Goal: Transaction & Acquisition: Download file/media

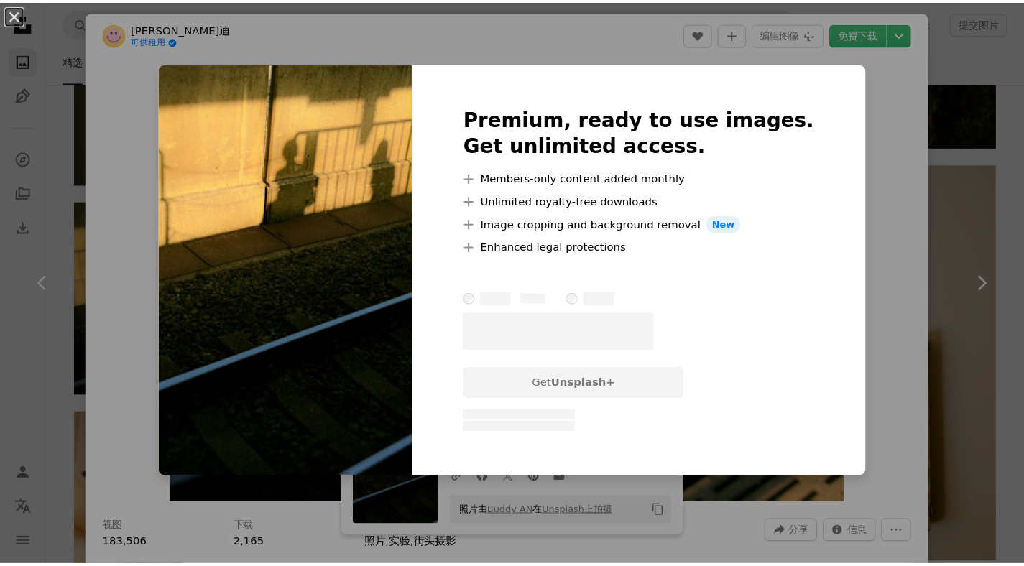
scroll to position [17123, 0]
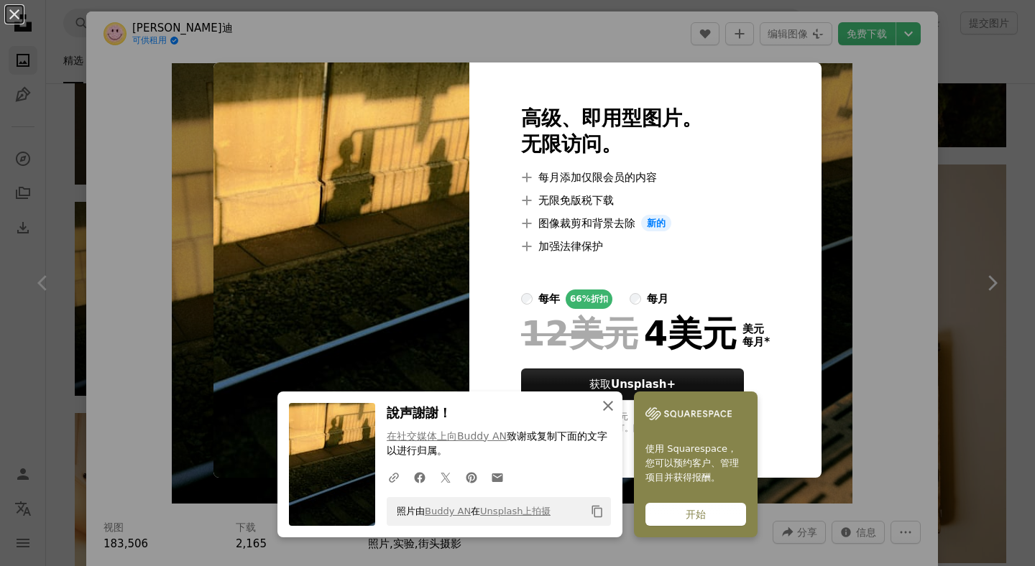
click at [605, 406] on icon "An X shape" at bounding box center [607, 405] width 17 height 17
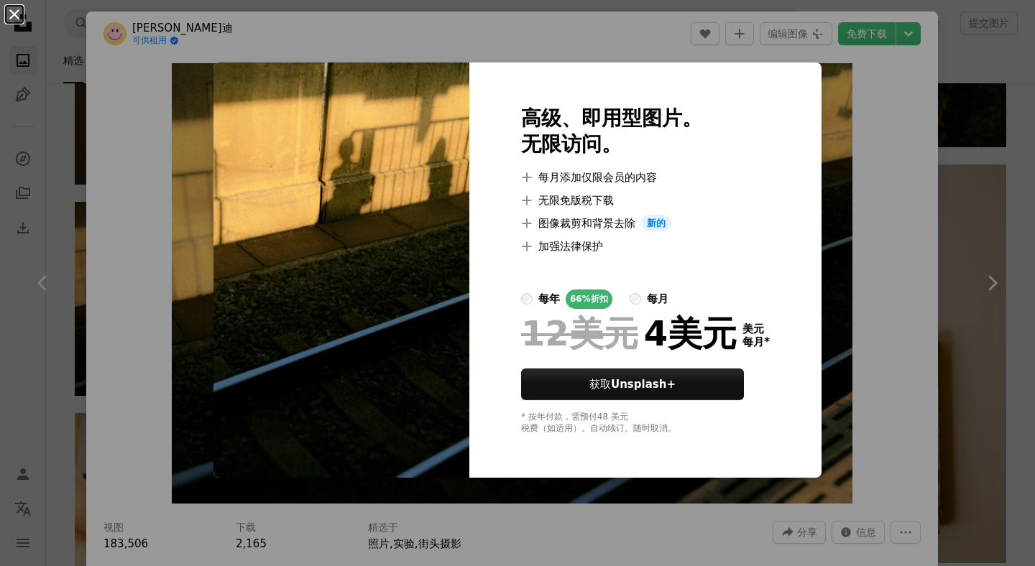
click at [12, 11] on button "An X shape" at bounding box center [14, 14] width 17 height 17
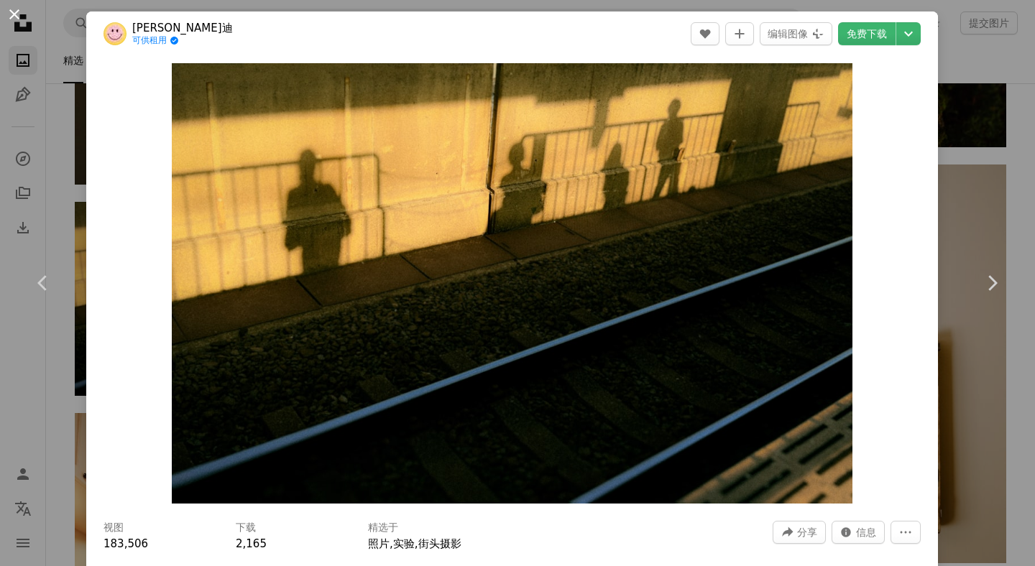
click at [14, 13] on button "An X shape" at bounding box center [14, 14] width 17 height 17
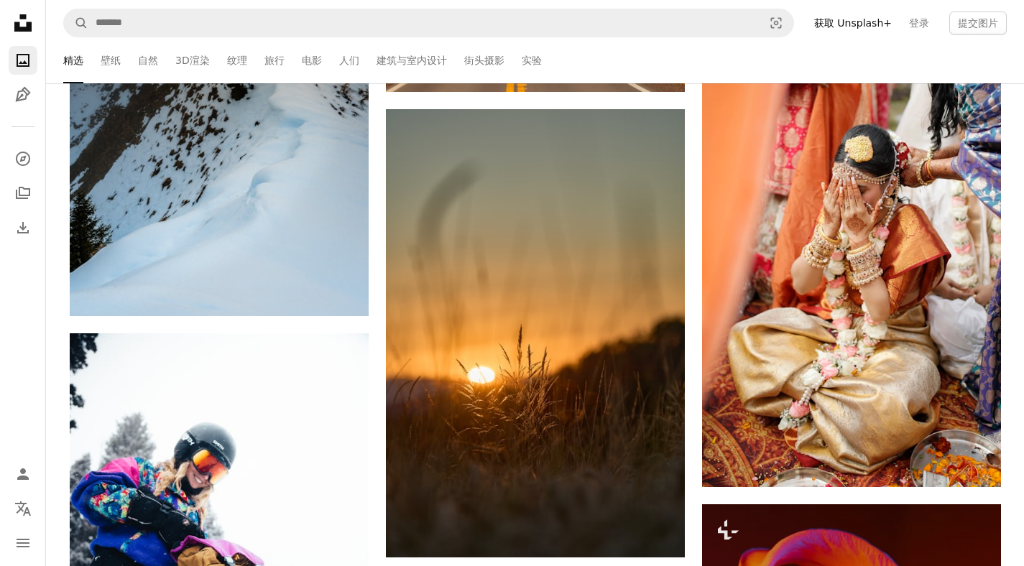
scroll to position [21977, 0]
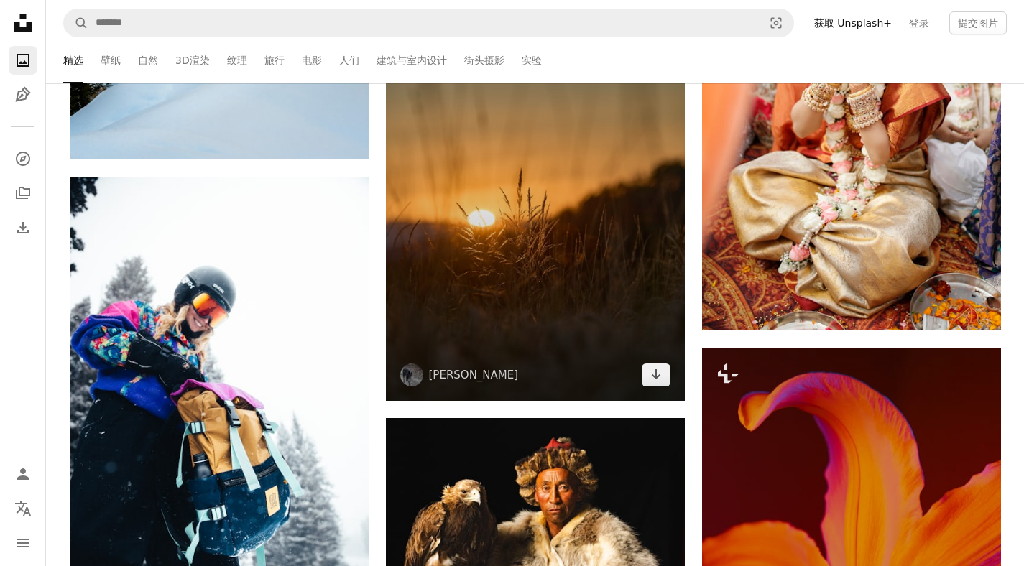
click at [600, 242] on img at bounding box center [535, 177] width 299 height 448
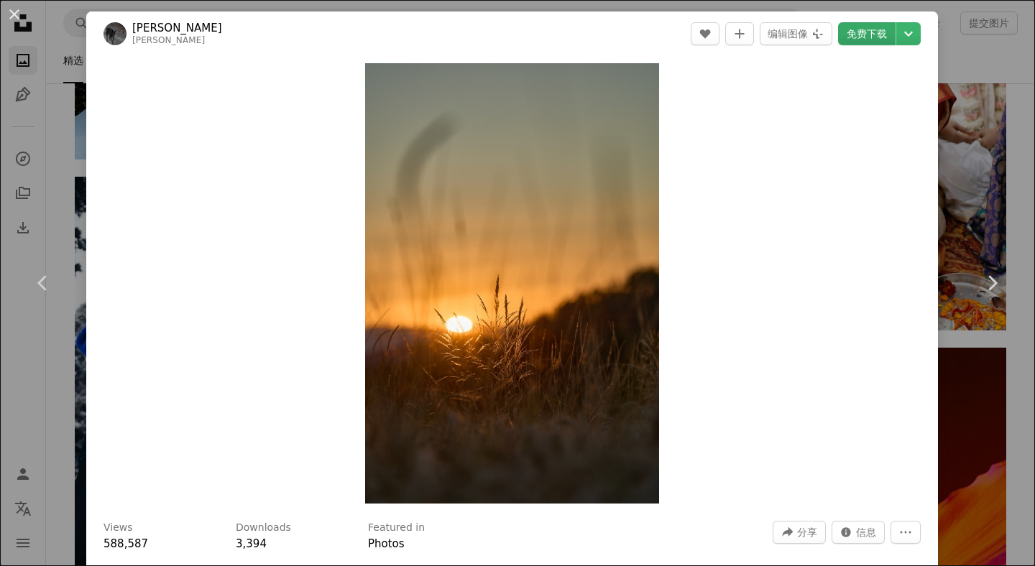
click at [847, 33] on font "免费下载" at bounding box center [867, 33] width 40 height 11
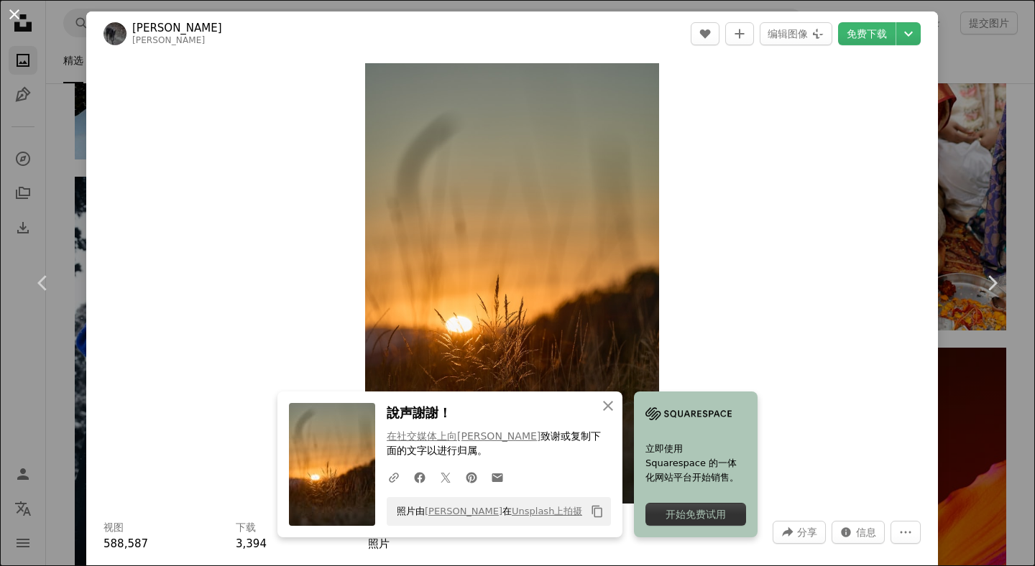
click at [14, 13] on button "An X shape" at bounding box center [14, 14] width 17 height 17
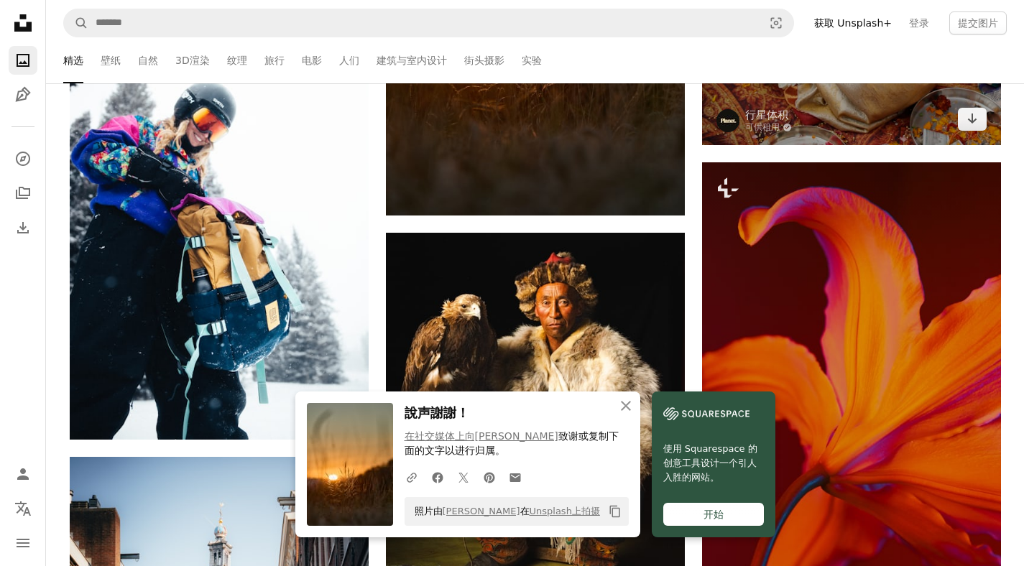
scroll to position [22329, 0]
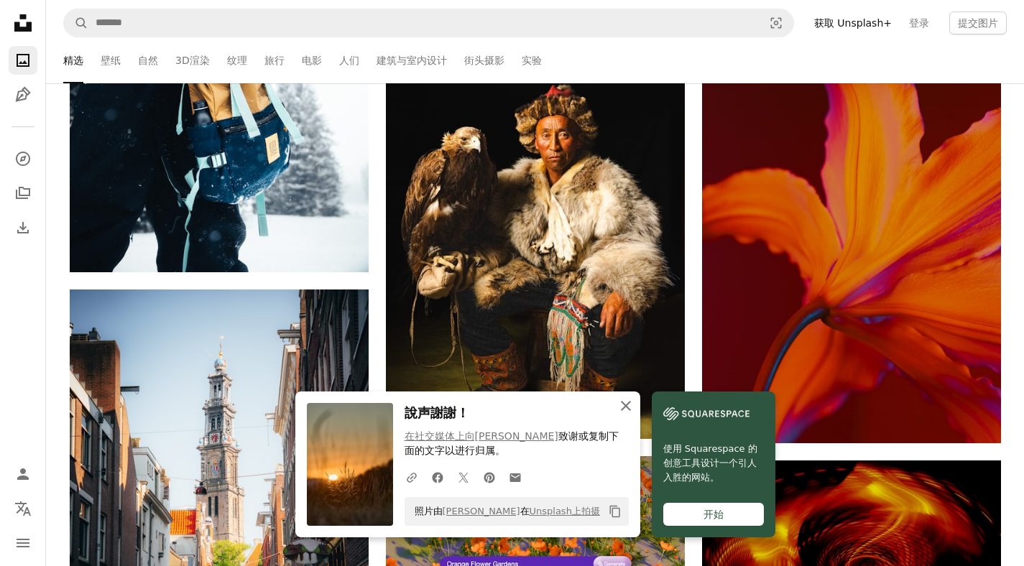
click at [622, 399] on icon "An X shape" at bounding box center [625, 405] width 17 height 17
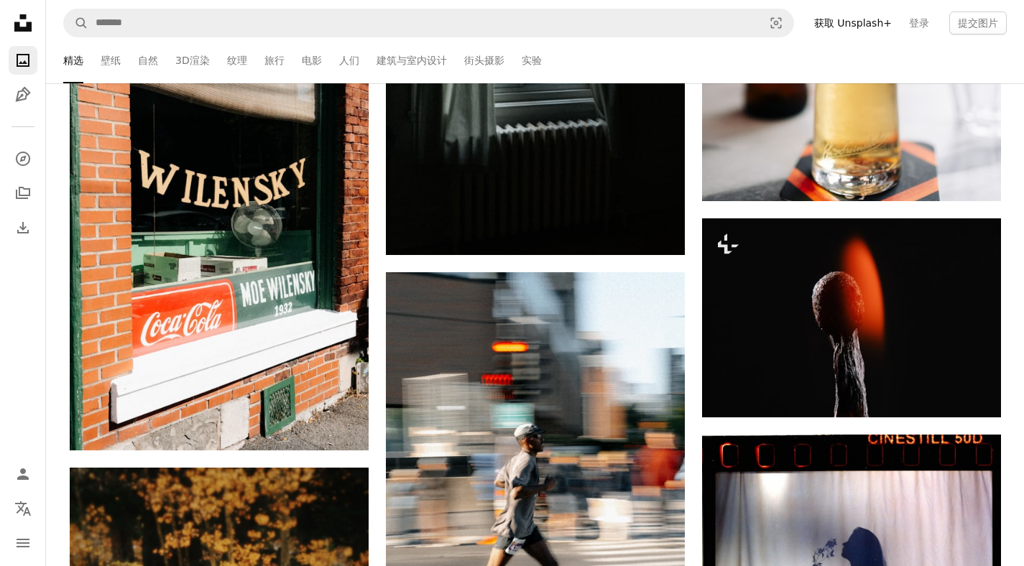
scroll to position [26971, 0]
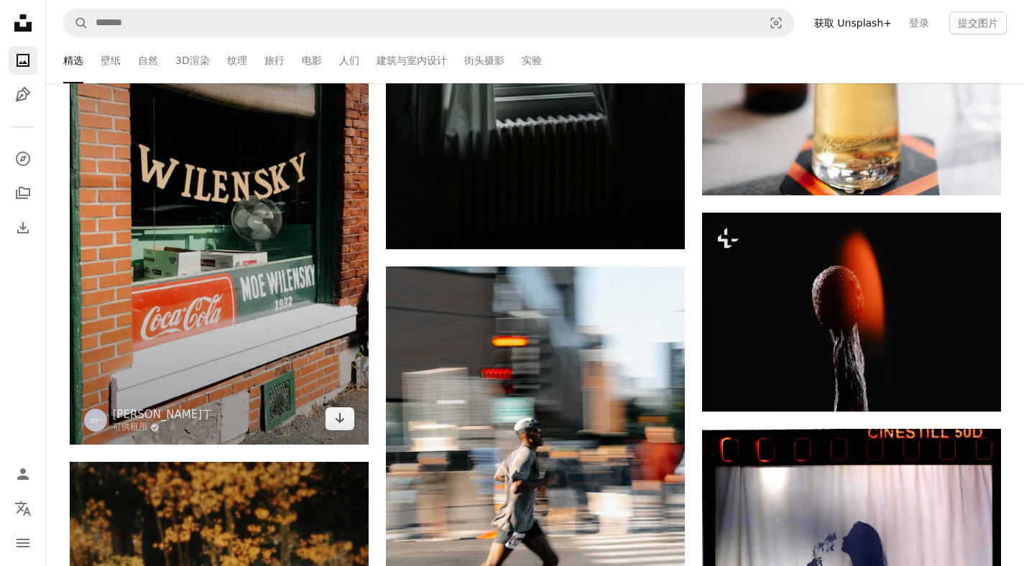
click at [226, 300] on img at bounding box center [219, 220] width 299 height 448
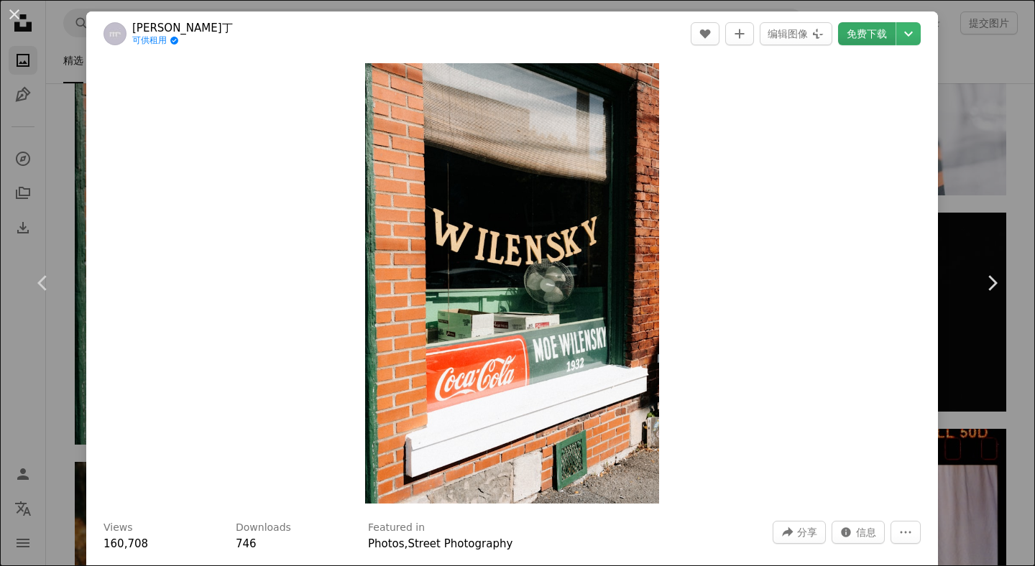
click at [860, 35] on font "免费下载" at bounding box center [867, 33] width 40 height 11
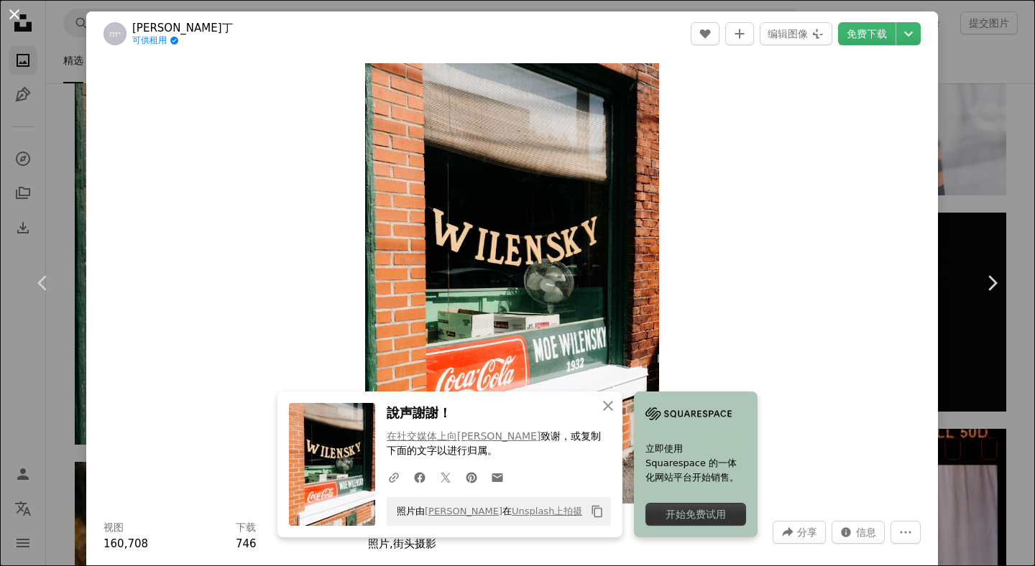
click at [12, 7] on button "An X shape" at bounding box center [14, 14] width 17 height 17
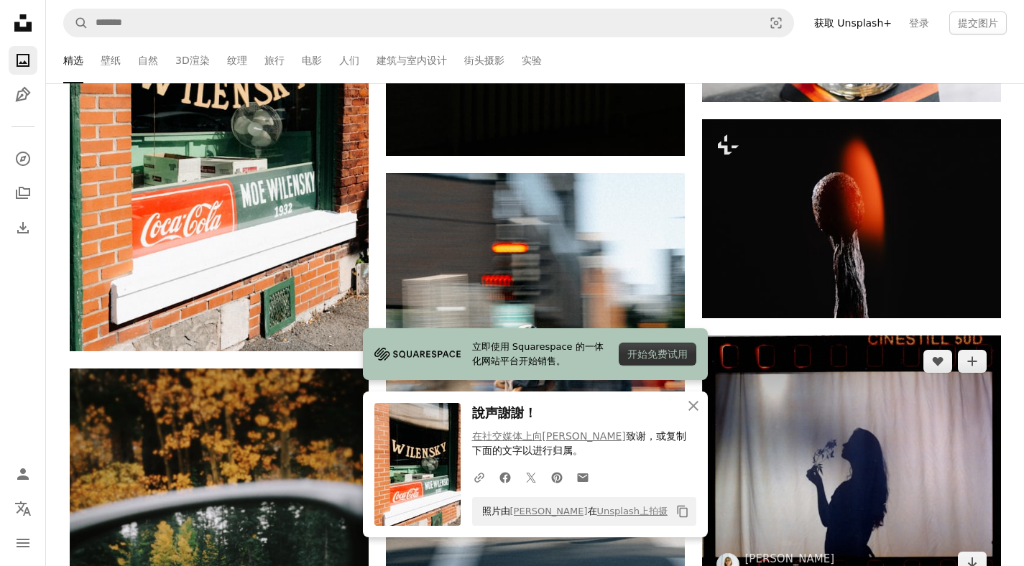
scroll to position [27109, 0]
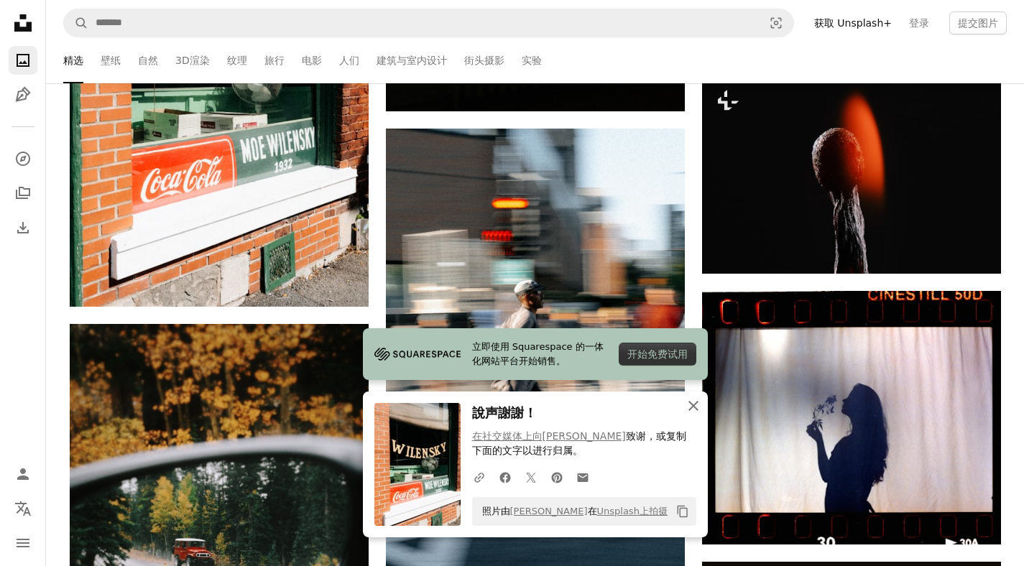
click at [692, 398] on icon "An X shape" at bounding box center [693, 405] width 17 height 17
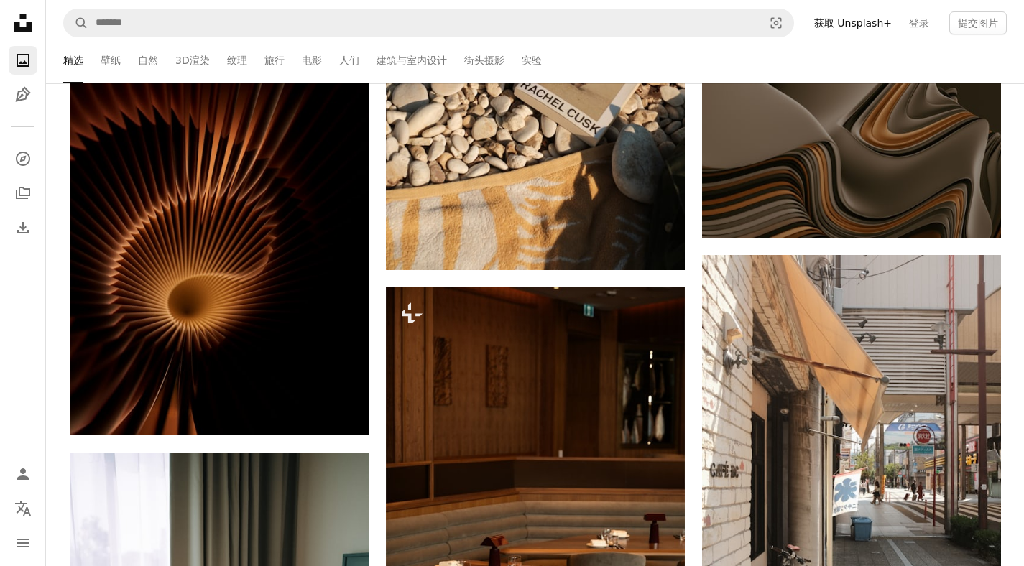
scroll to position [27882, 0]
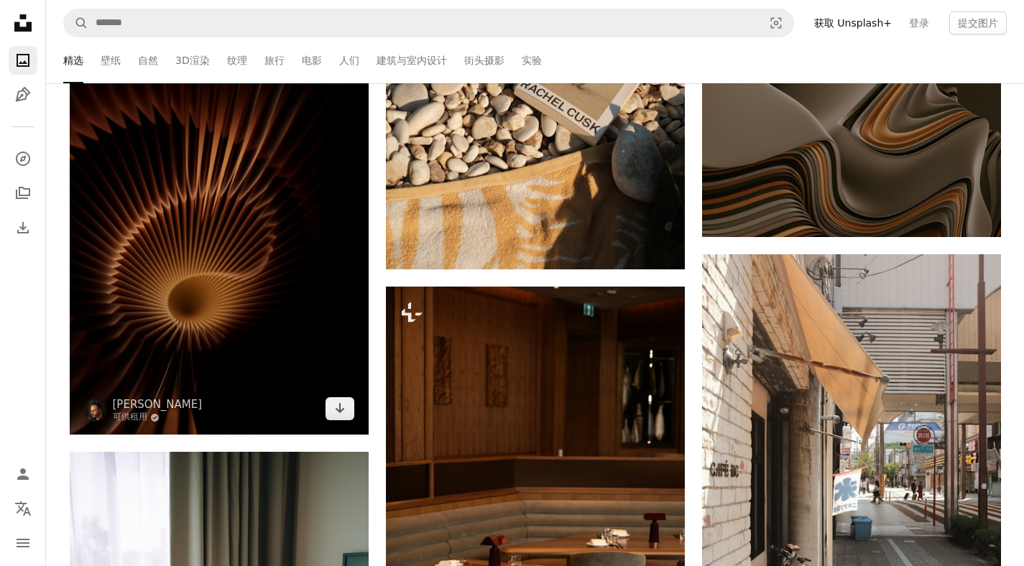
click at [218, 313] on img at bounding box center [219, 226] width 299 height 418
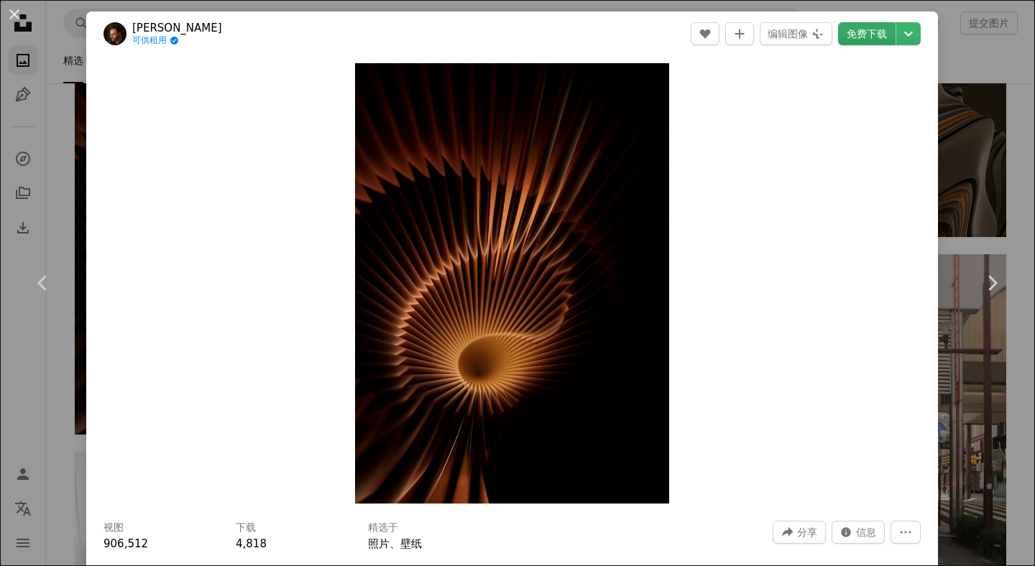
click at [862, 34] on font "免费下载" at bounding box center [867, 33] width 40 height 11
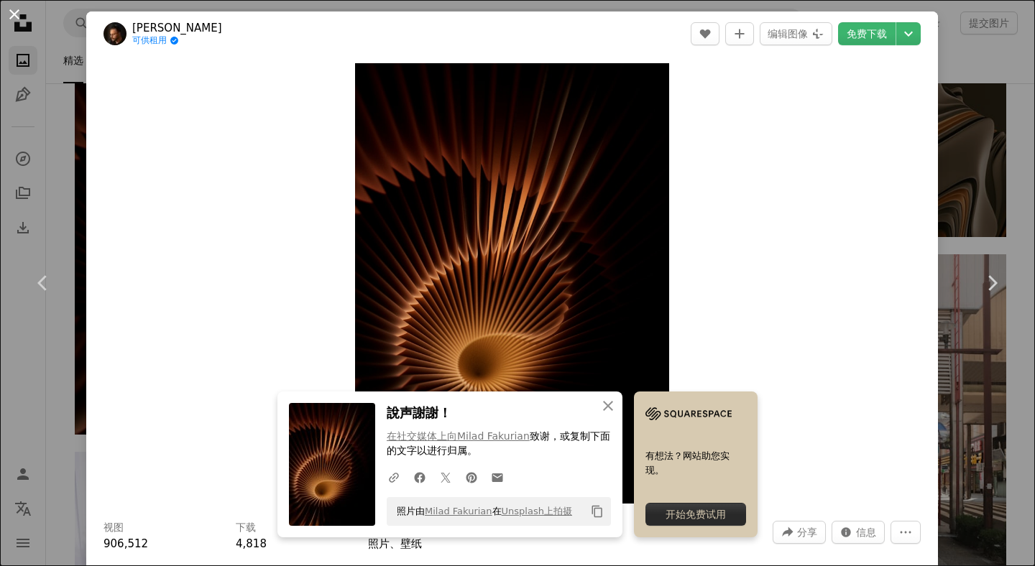
click at [10, 11] on button "An X shape" at bounding box center [14, 14] width 17 height 17
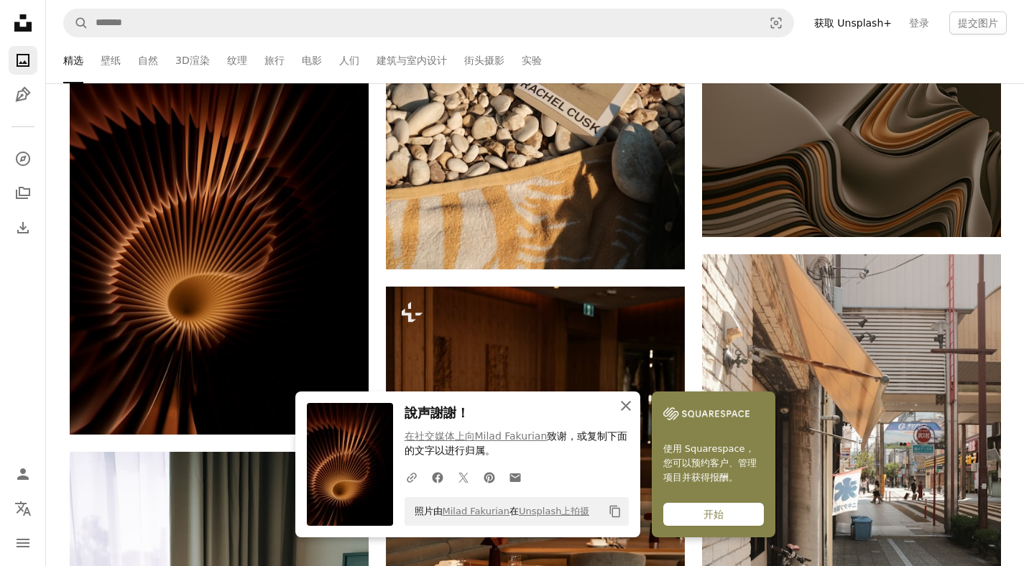
click at [624, 405] on icon "button" at bounding box center [626, 406] width 10 height 10
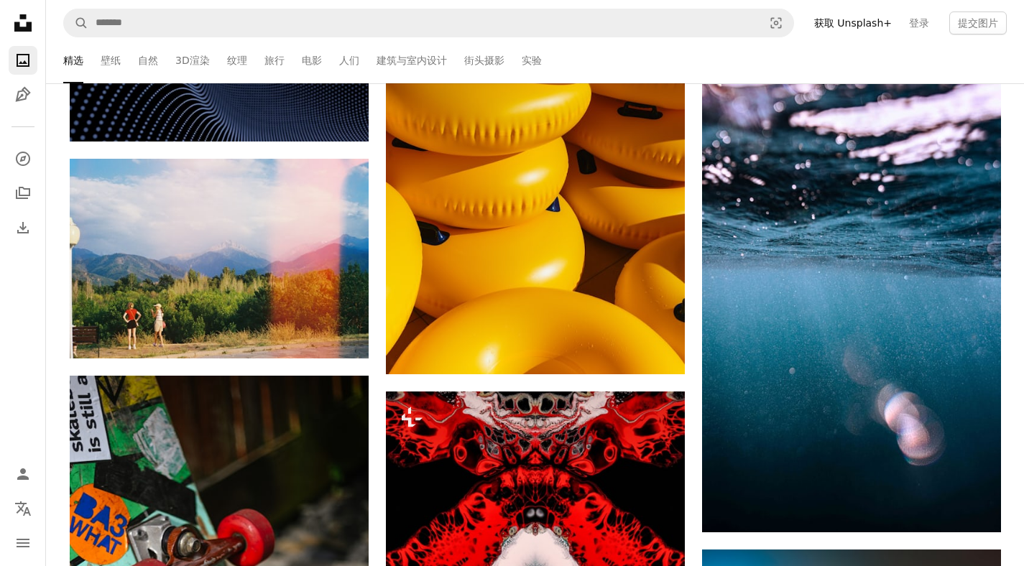
scroll to position [35078, 0]
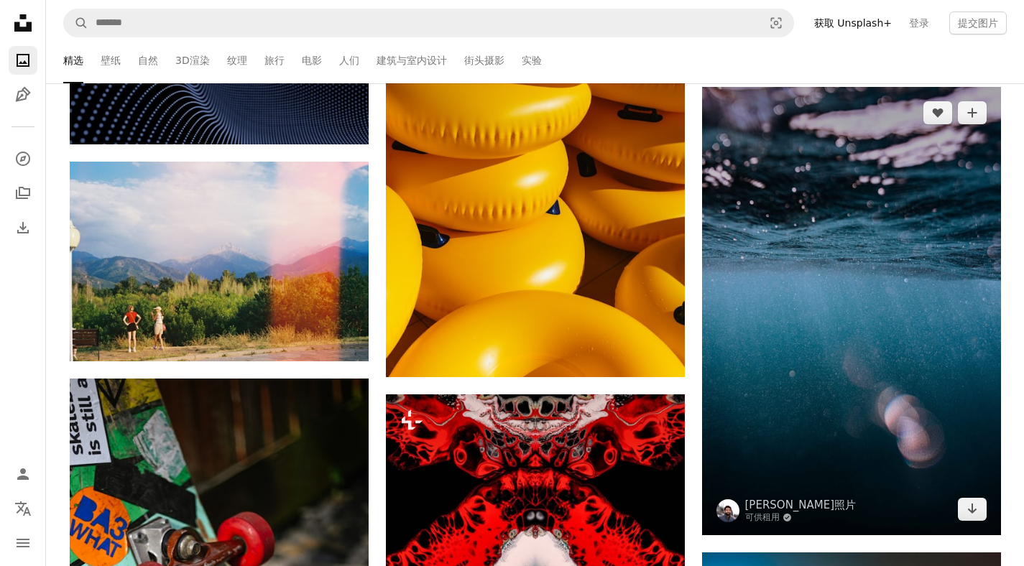
click at [818, 275] on img at bounding box center [851, 311] width 299 height 448
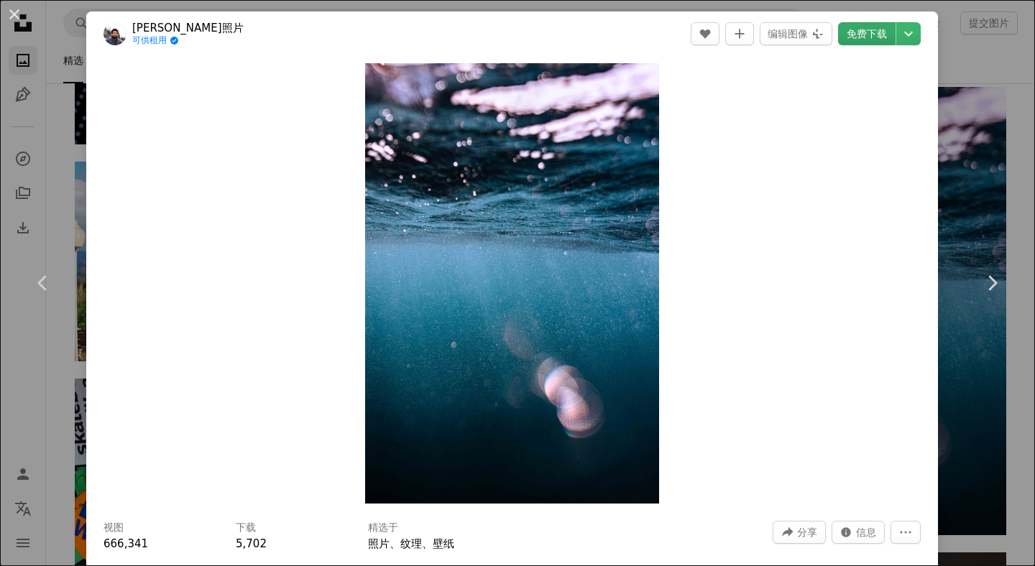
click at [852, 32] on font "免费下载" at bounding box center [867, 33] width 40 height 11
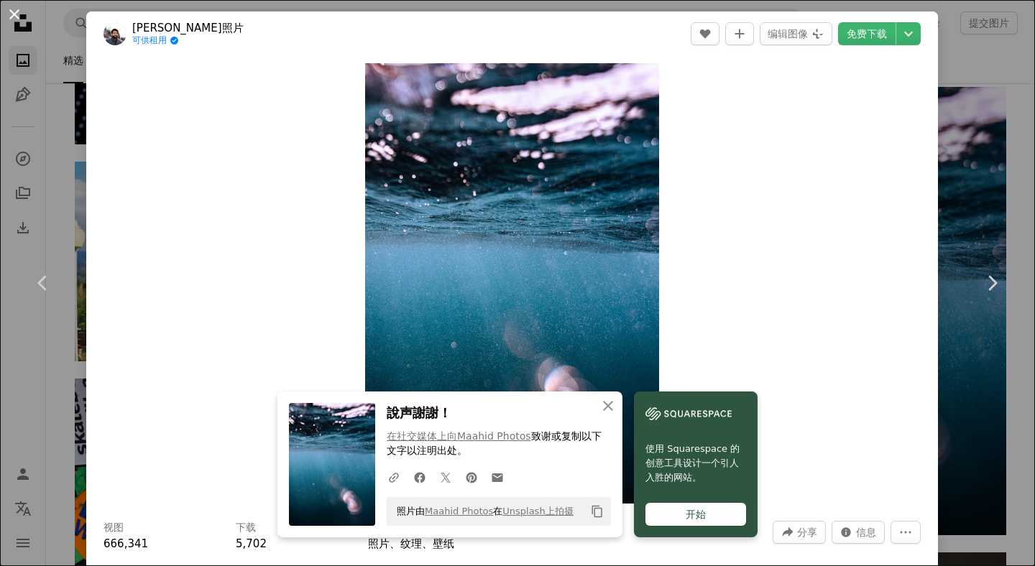
click at [12, 13] on button "An X shape" at bounding box center [14, 14] width 17 height 17
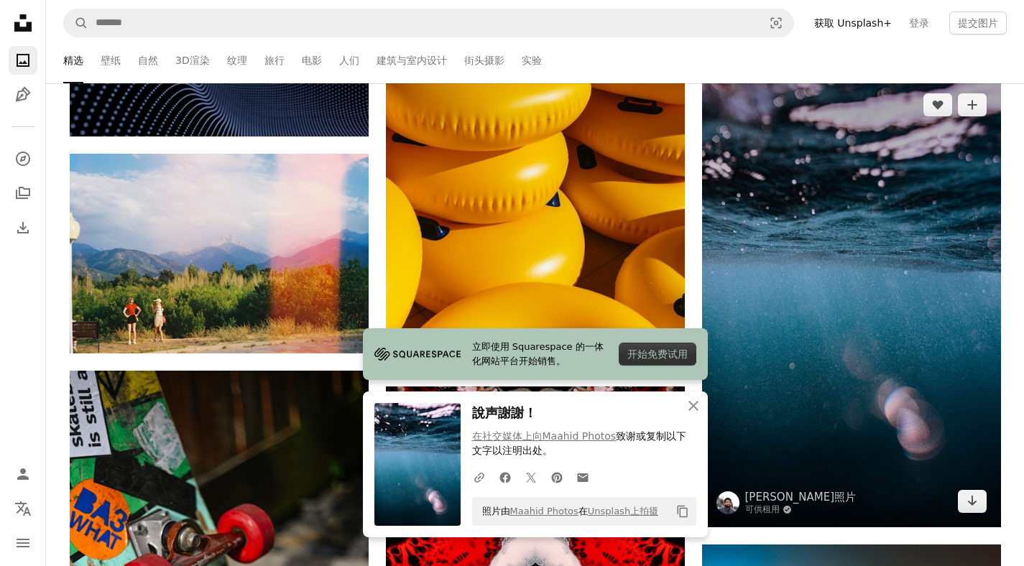
scroll to position [35162, 0]
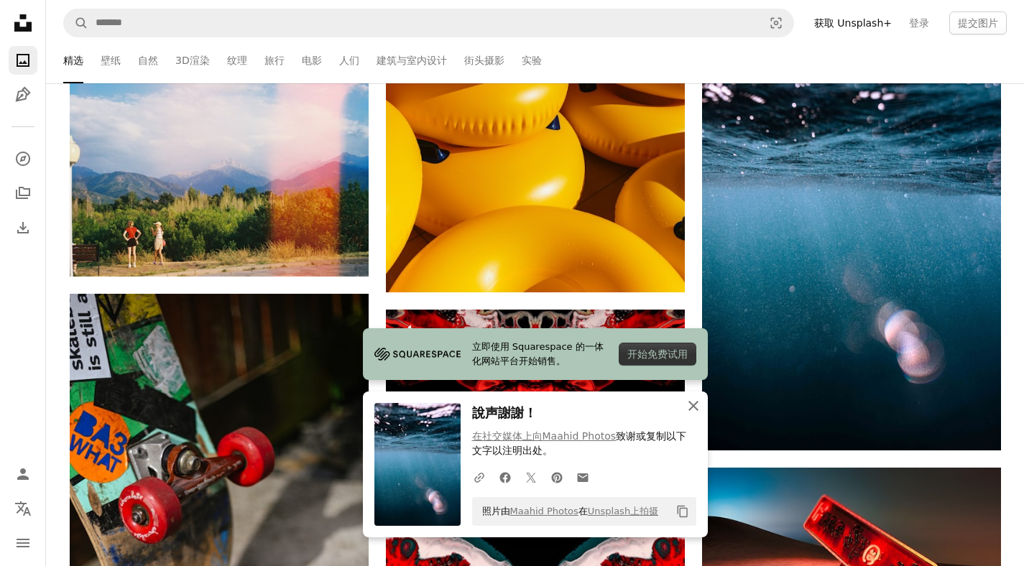
click at [695, 402] on icon "button" at bounding box center [693, 406] width 10 height 10
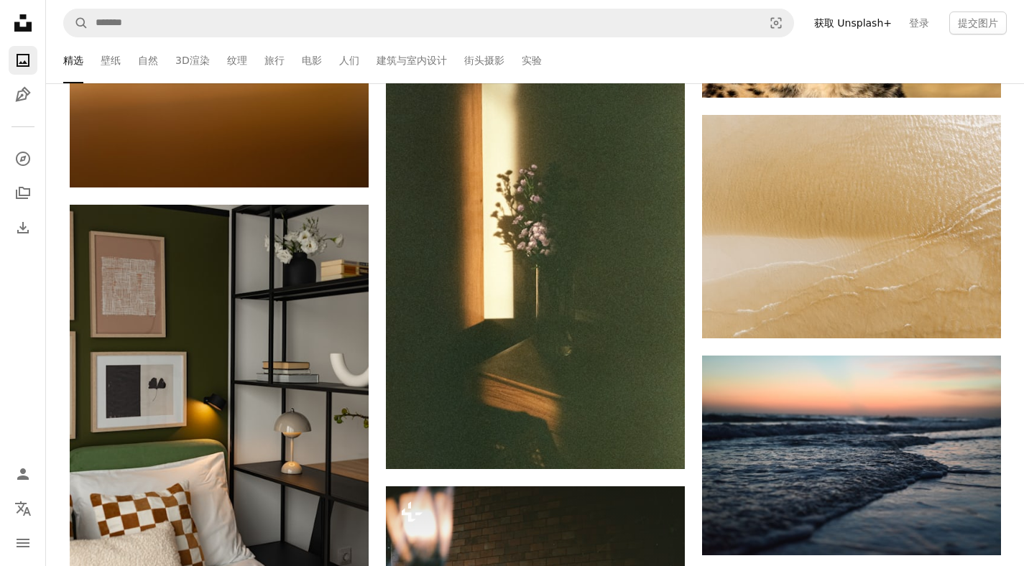
scroll to position [37777, 0]
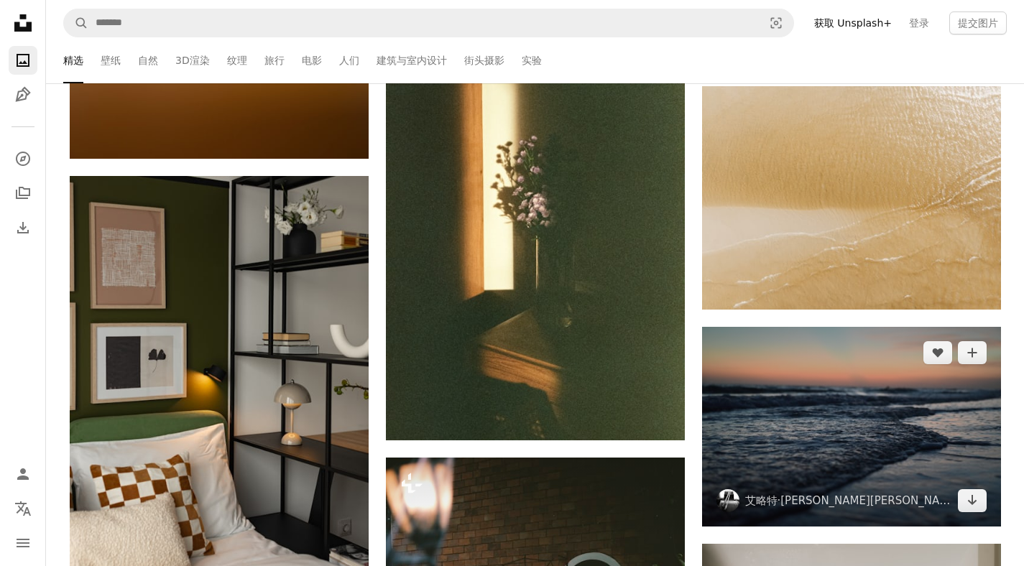
click at [798, 398] on img at bounding box center [851, 427] width 299 height 200
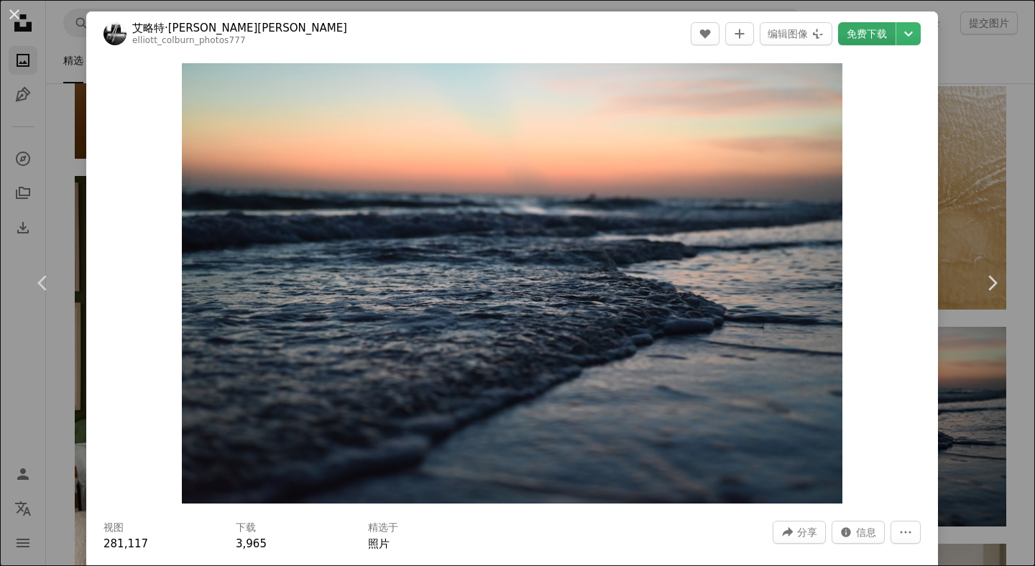
click at [853, 36] on font "免费下载" at bounding box center [867, 33] width 40 height 11
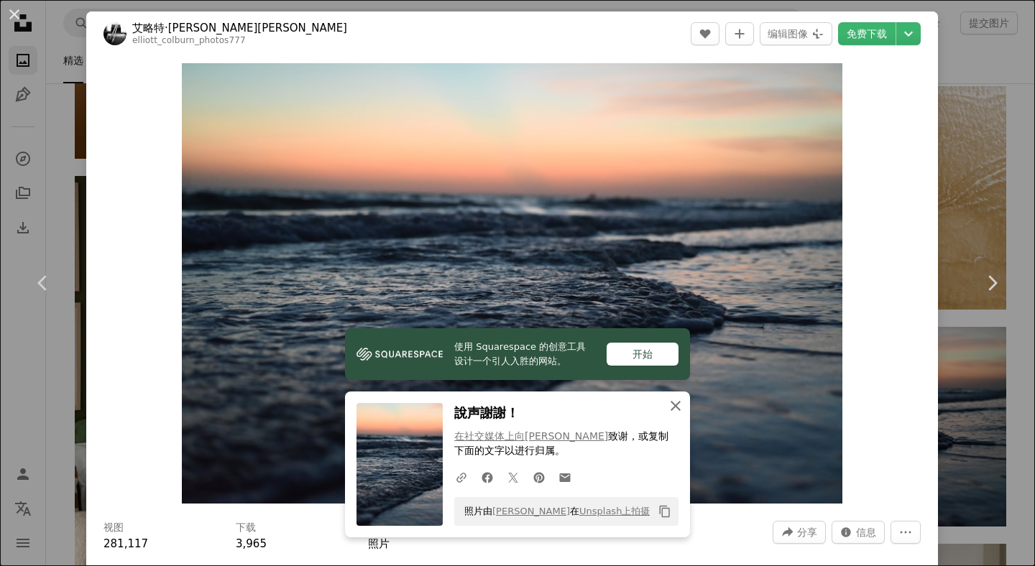
click at [667, 404] on icon "An X shape" at bounding box center [675, 405] width 17 height 17
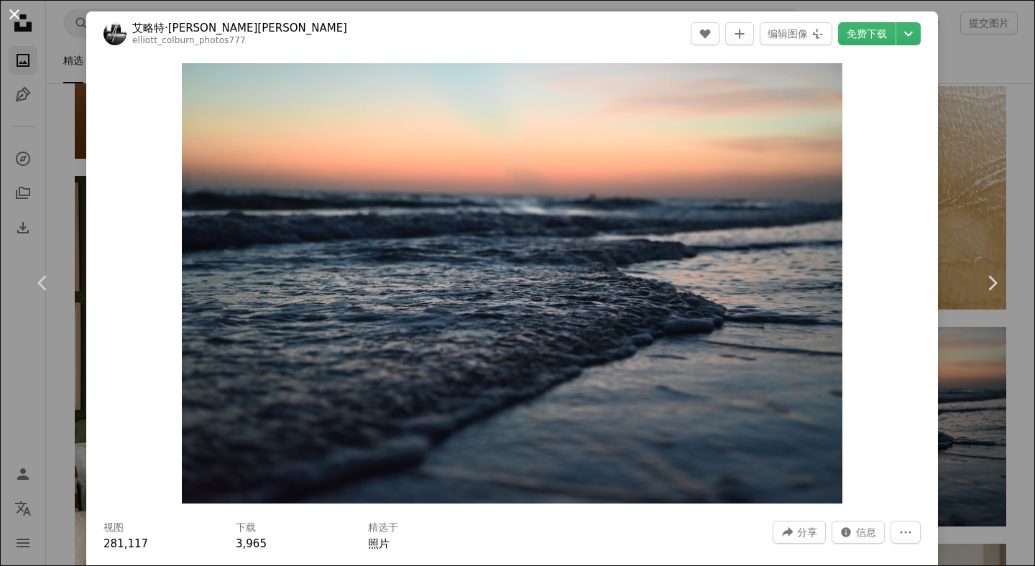
click at [16, 15] on button "An X shape" at bounding box center [14, 14] width 17 height 17
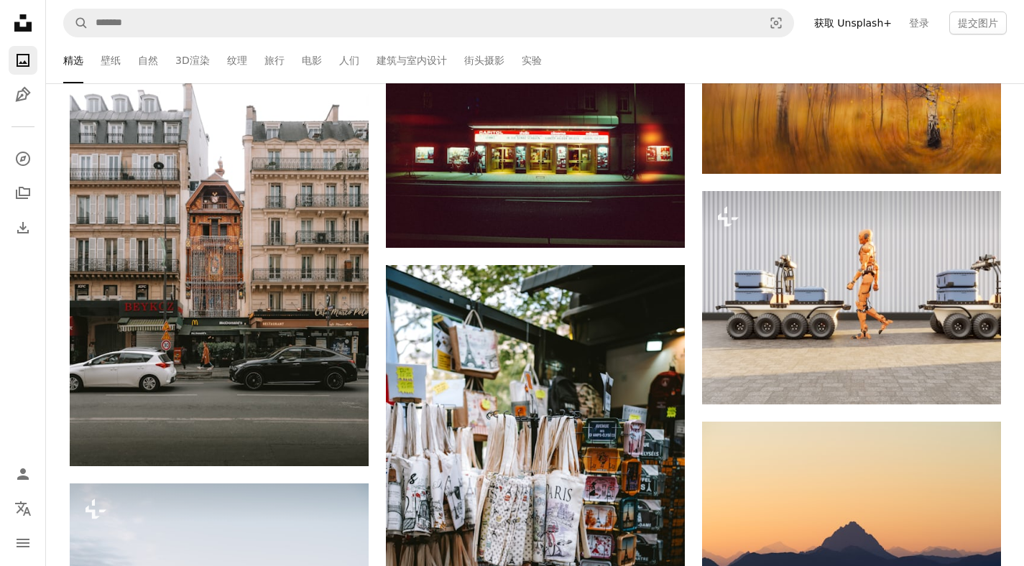
scroll to position [39752, 0]
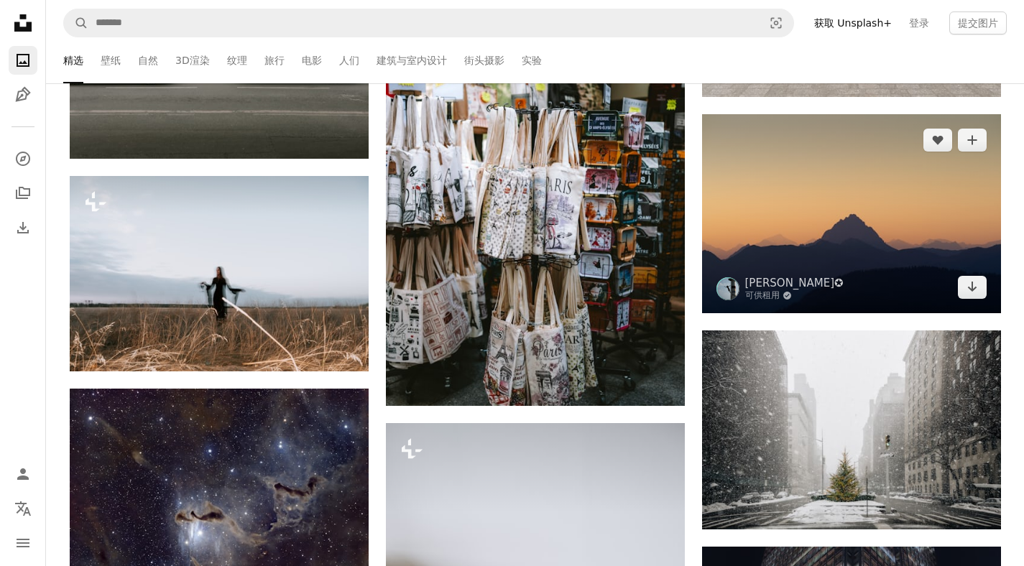
click at [815, 213] on img at bounding box center [851, 213] width 299 height 199
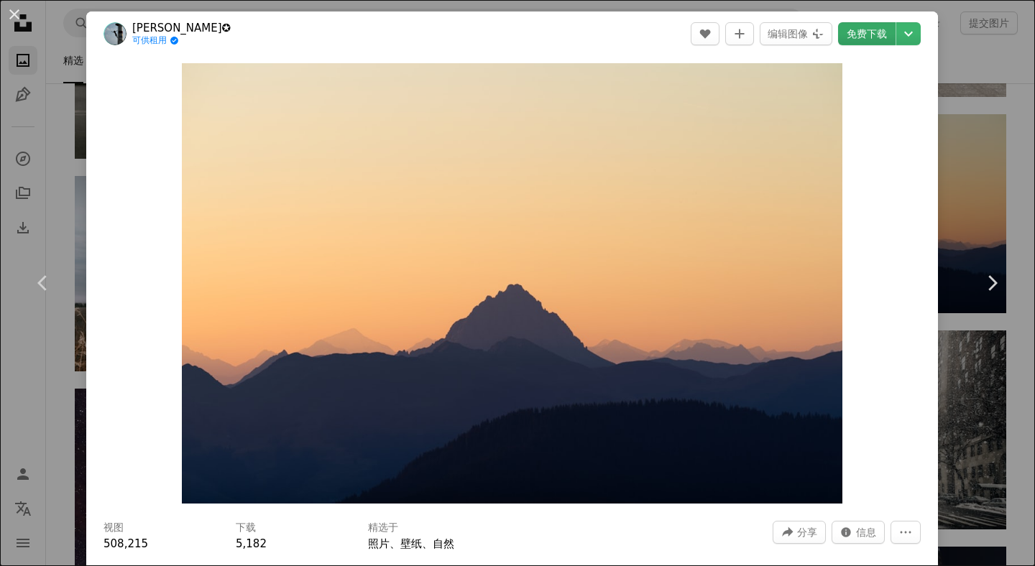
click at [854, 37] on font "免费下载" at bounding box center [867, 33] width 40 height 11
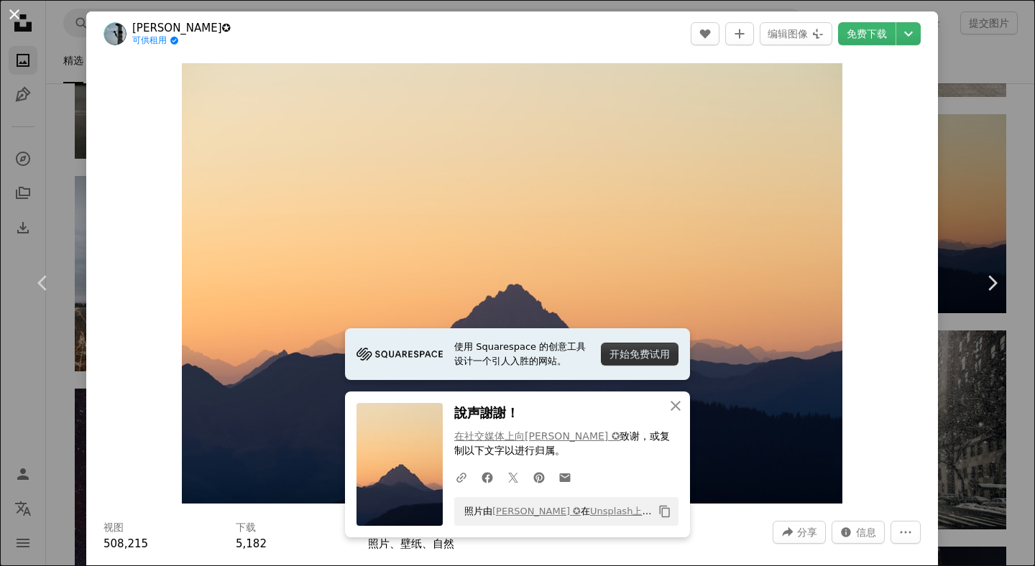
click at [14, 11] on button "An X shape" at bounding box center [14, 14] width 17 height 17
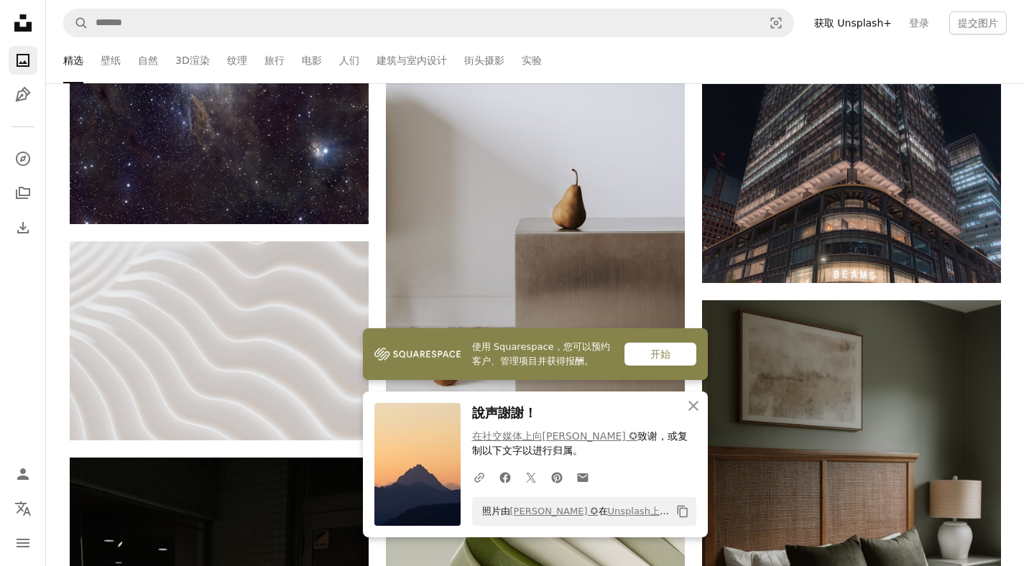
scroll to position [40361, 0]
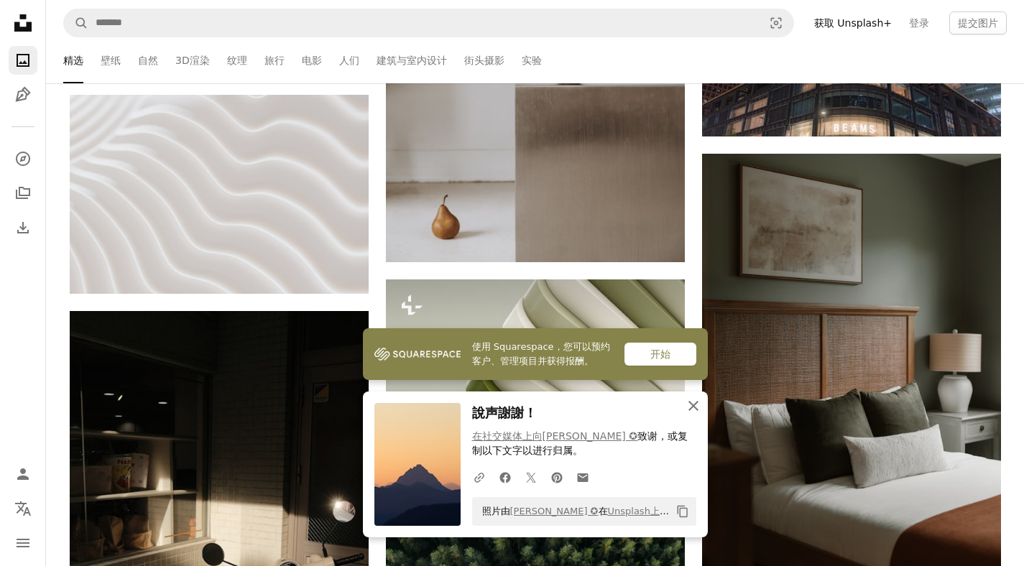
click at [689, 405] on icon "An X shape" at bounding box center [693, 405] width 17 height 17
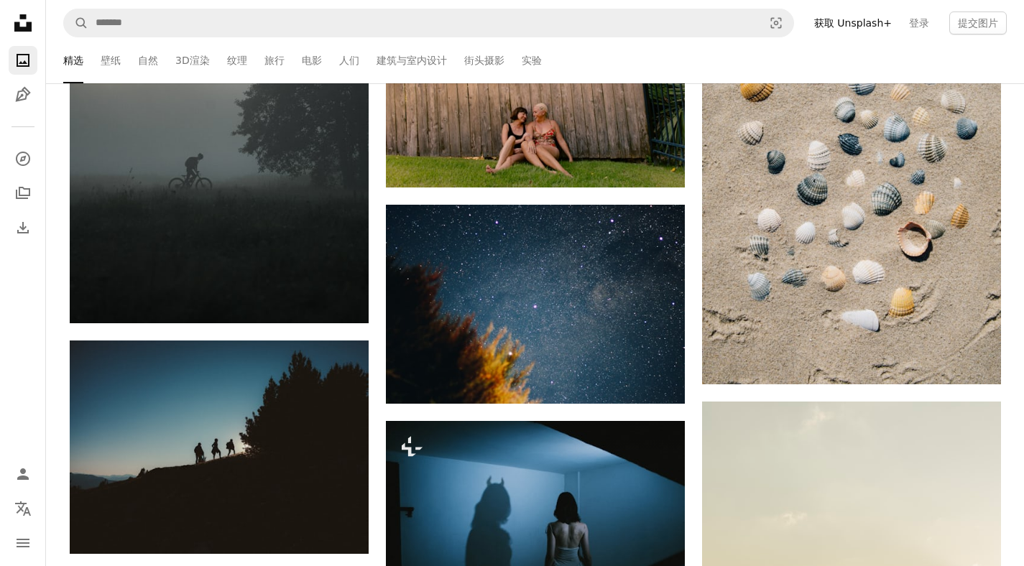
scroll to position [51264, 0]
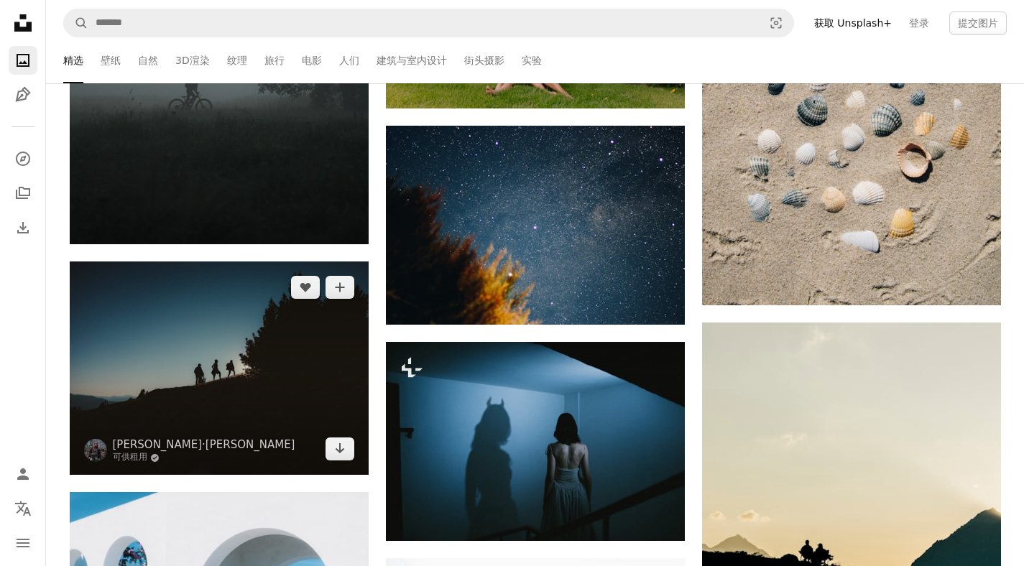
click at [214, 328] on img at bounding box center [219, 368] width 299 height 213
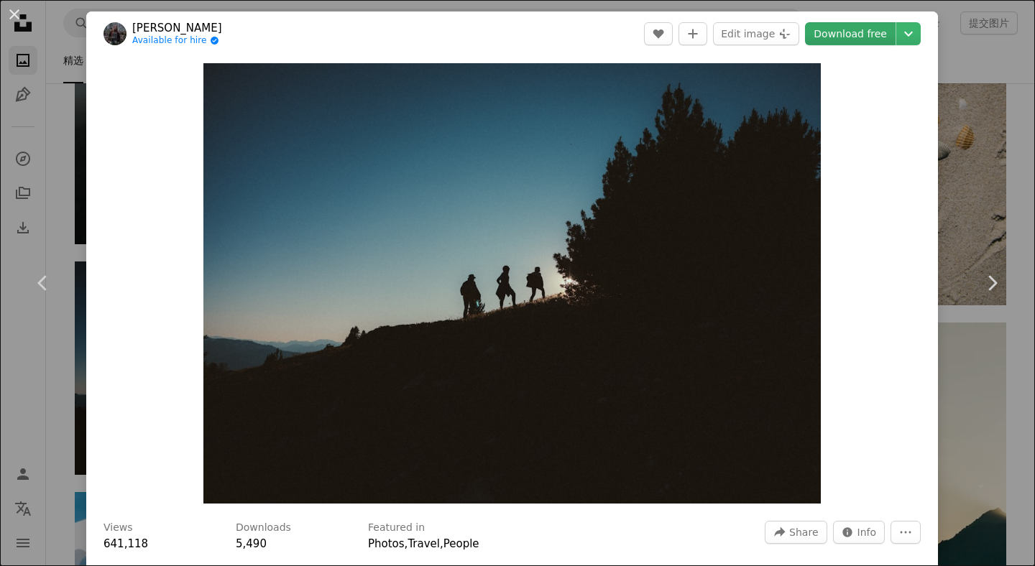
click at [861, 35] on link "Download free" at bounding box center [850, 33] width 91 height 23
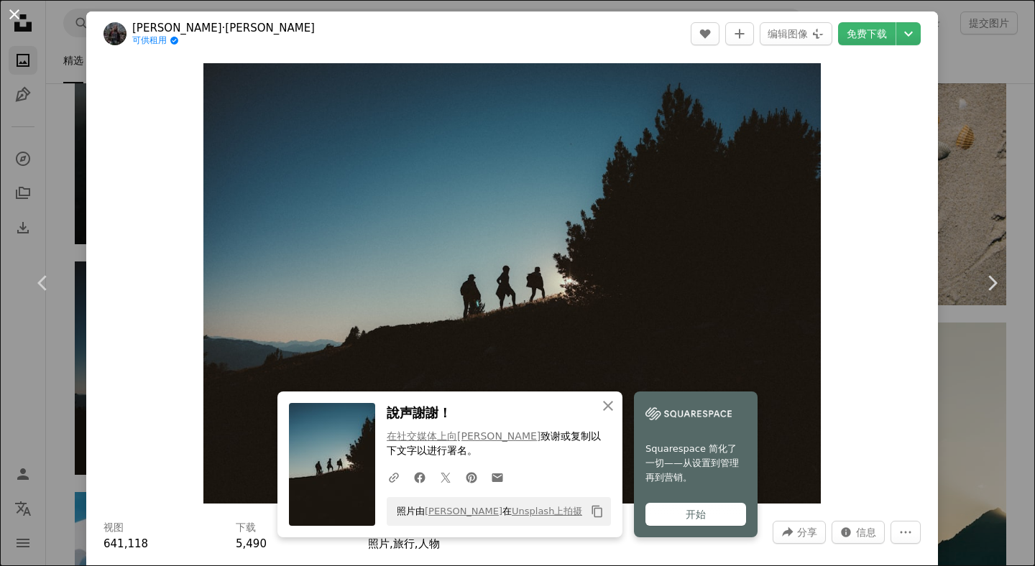
click at [16, 14] on button "An X shape" at bounding box center [14, 14] width 17 height 17
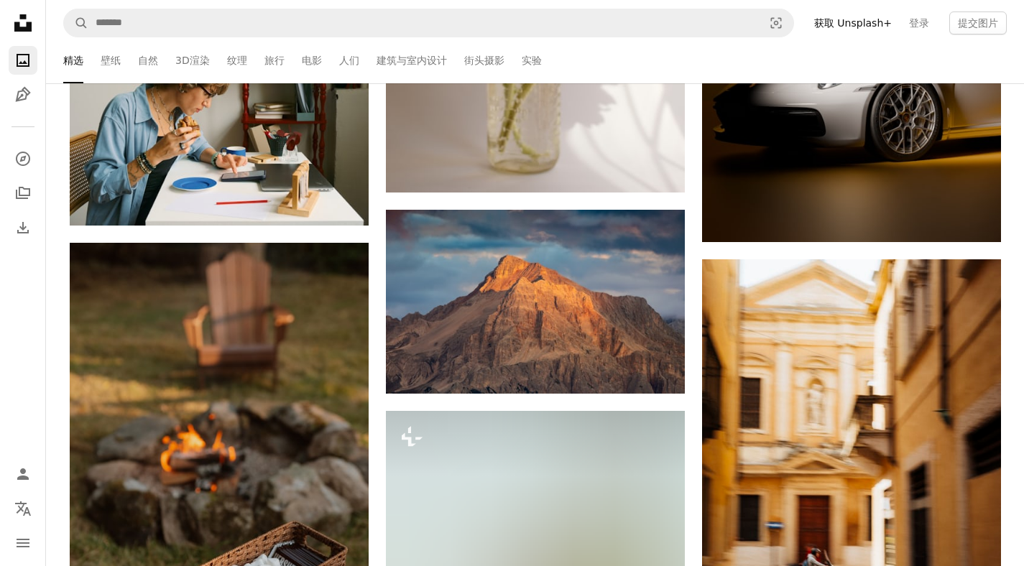
scroll to position [54092, 0]
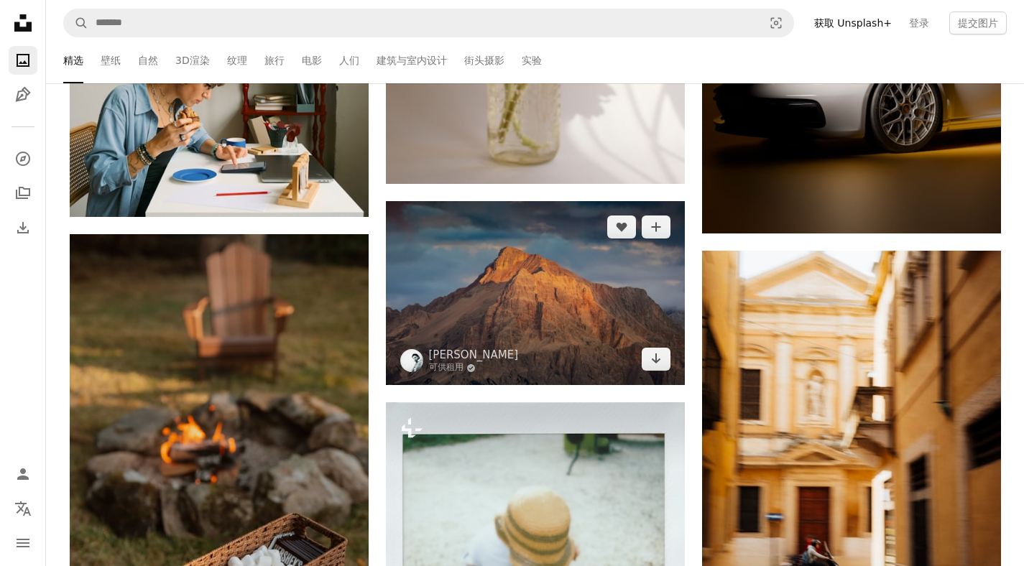
click at [562, 295] on img at bounding box center [535, 293] width 299 height 184
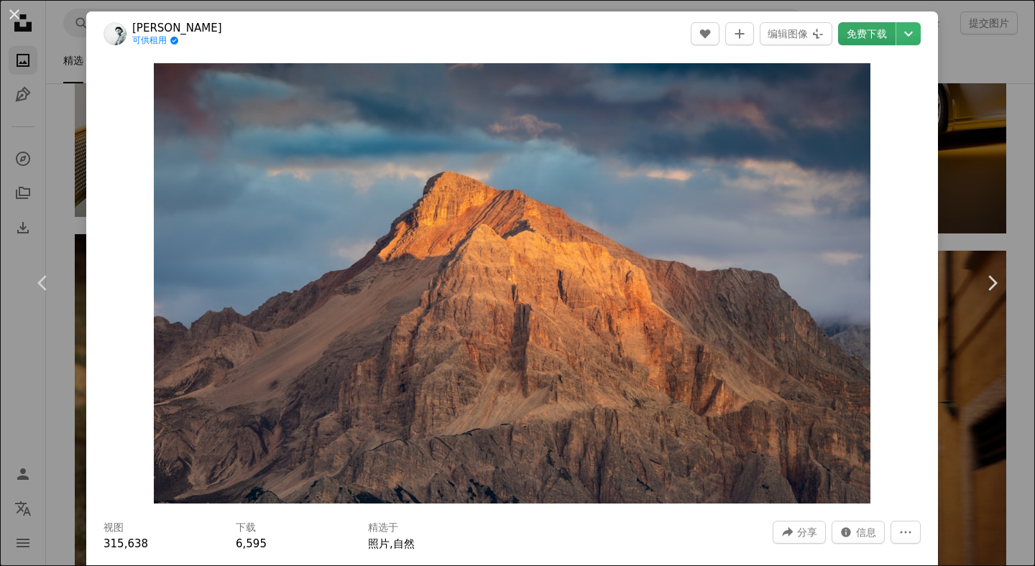
click at [847, 32] on font "免费下载" at bounding box center [867, 33] width 40 height 11
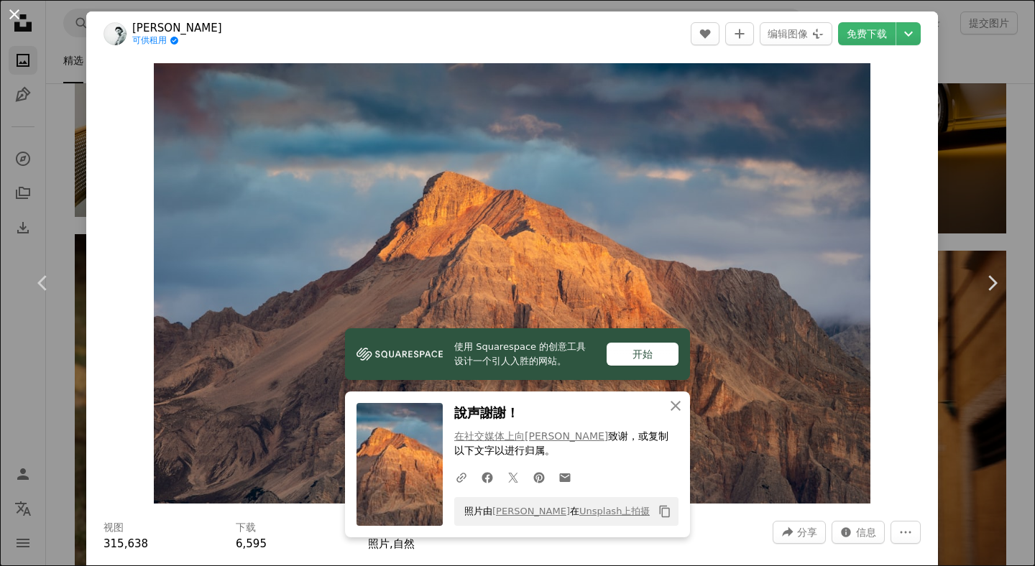
click at [16, 15] on button "An X shape" at bounding box center [14, 14] width 17 height 17
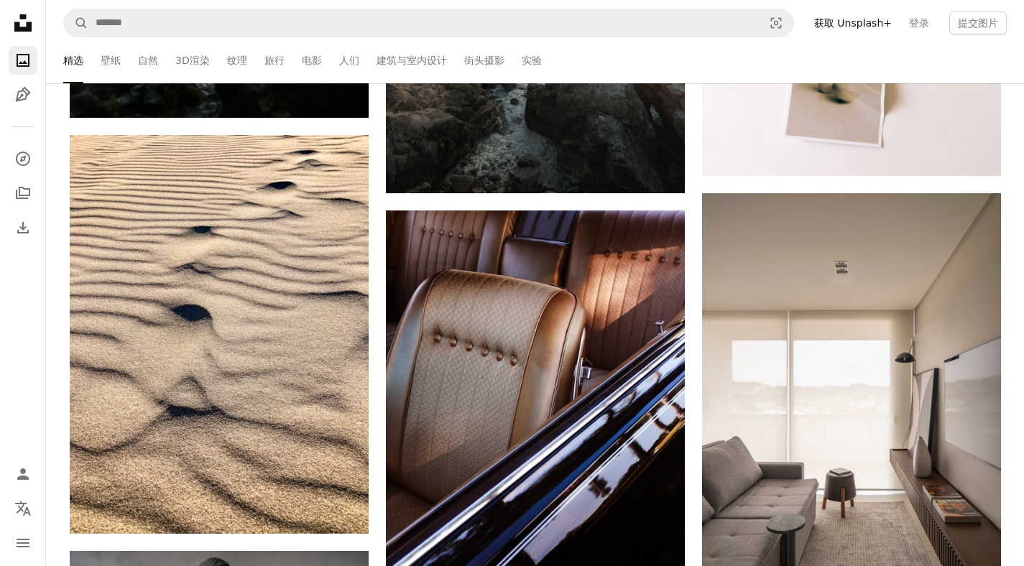
scroll to position [55048, 0]
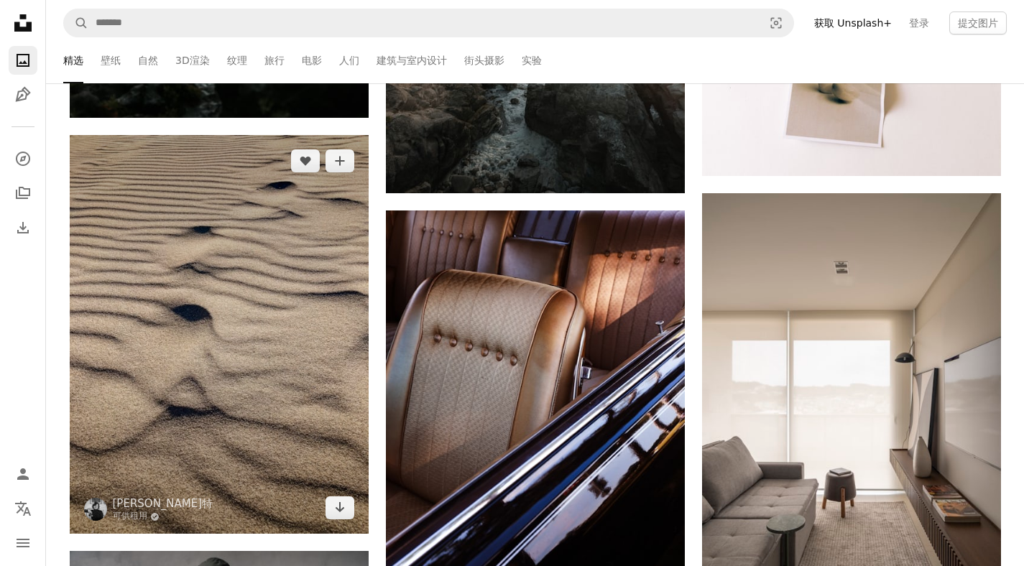
click at [275, 282] on img at bounding box center [219, 334] width 299 height 399
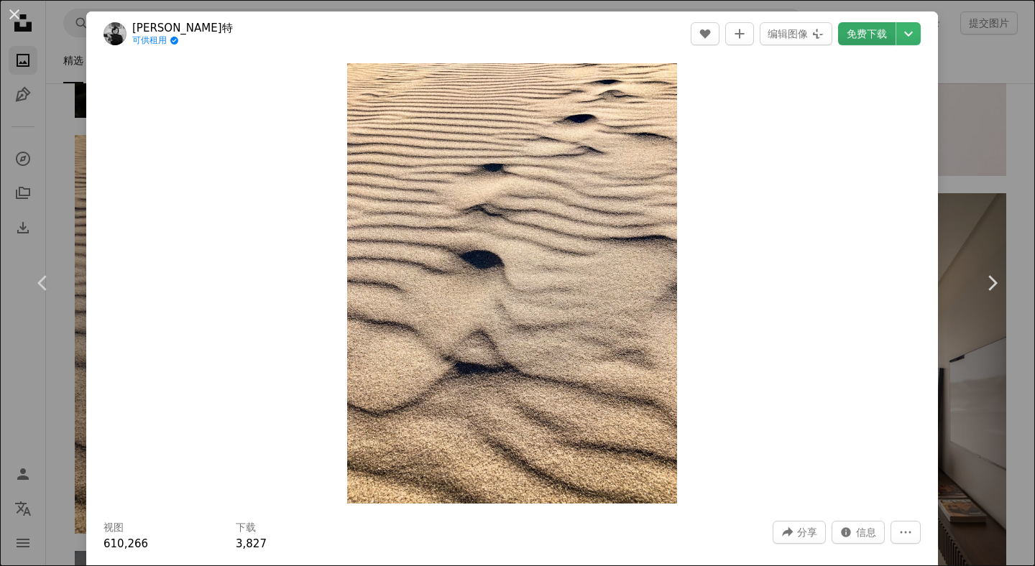
click at [847, 32] on font "免费下载" at bounding box center [867, 33] width 40 height 11
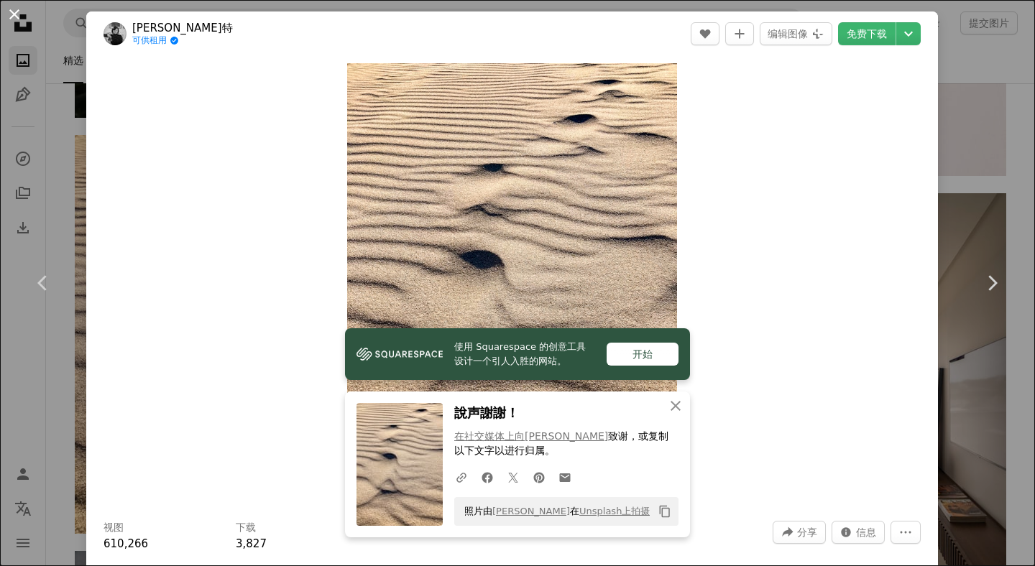
click at [16, 15] on button "An X shape" at bounding box center [14, 14] width 17 height 17
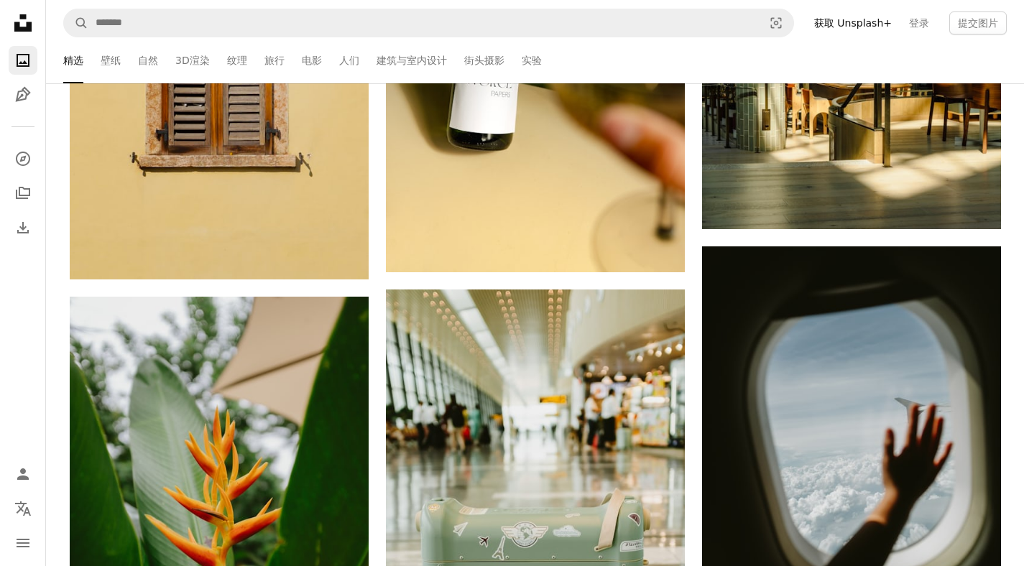
scroll to position [58403, 0]
